Goal: Obtain resource: Download file/media

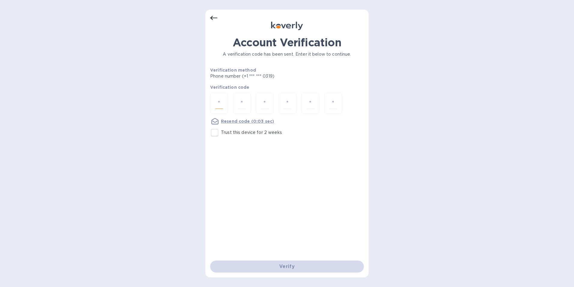
click at [222, 102] on input "number" at bounding box center [219, 103] width 8 height 11
type input "6"
type input "0"
type input "9"
type input "4"
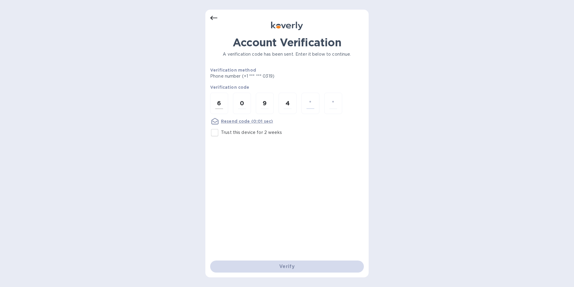
type input "9"
type input "7"
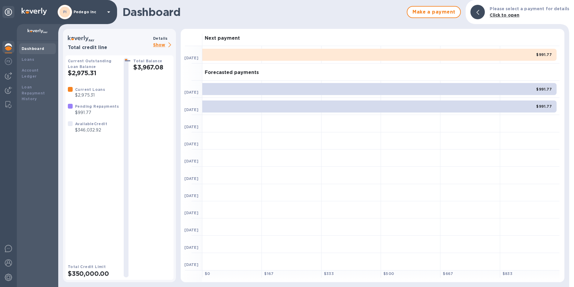
click at [162, 46] on p "Show" at bounding box center [163, 45] width 20 height 8
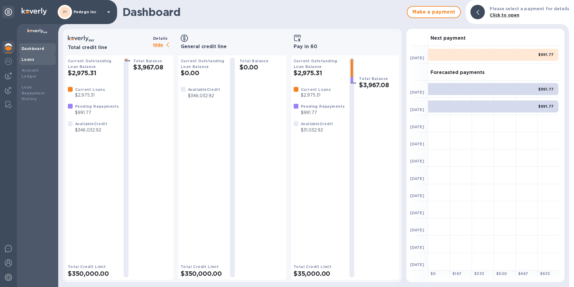
click at [27, 58] on b "Loans" at bounding box center [28, 59] width 13 height 5
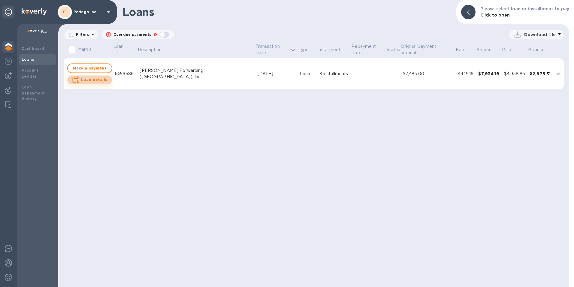
click at [97, 81] on b "Loan details" at bounding box center [94, 79] width 26 height 5
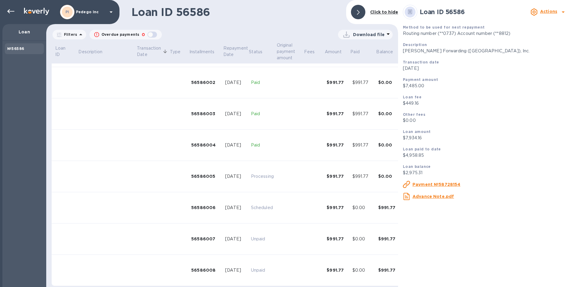
scroll to position [64, 0]
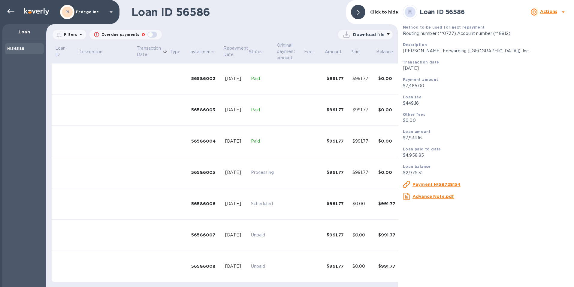
click at [440, 197] on u "Advance Note.pdf" at bounding box center [433, 196] width 41 height 5
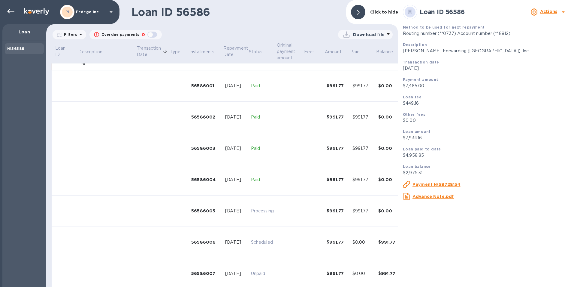
scroll to position [0, 0]
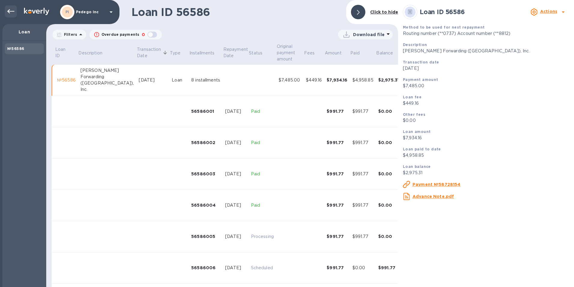
click at [10, 9] on icon at bounding box center [10, 11] width 7 height 7
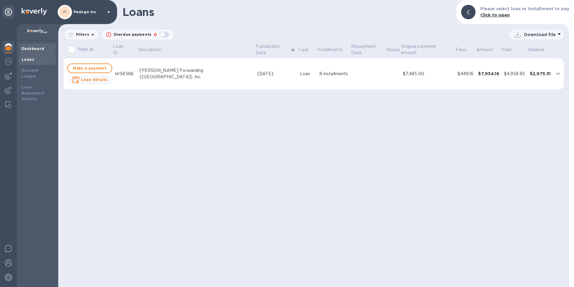
click at [34, 50] on b "Dashboard" at bounding box center [33, 48] width 23 height 5
